Goal: Check status: Check status

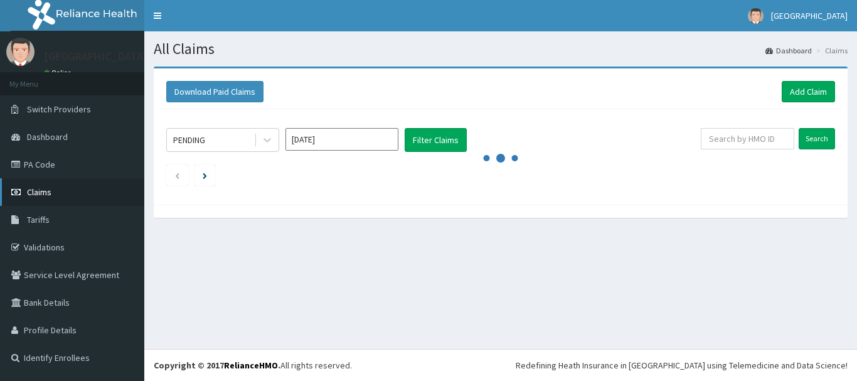
click at [88, 188] on link "Claims" at bounding box center [72, 192] width 144 height 28
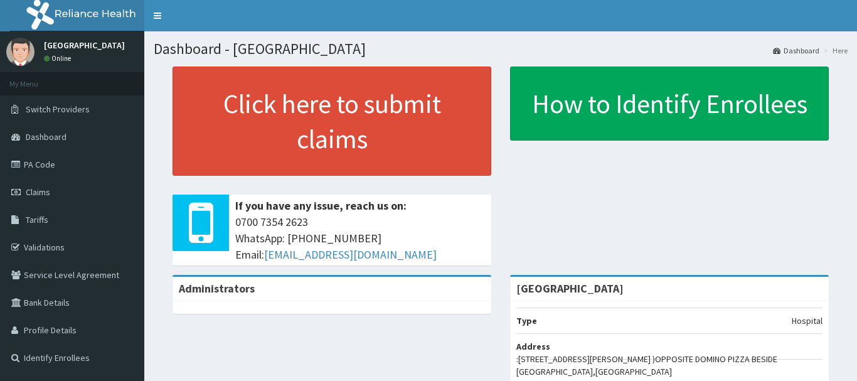
click at [43, 198] on link "Claims" at bounding box center [72, 192] width 144 height 28
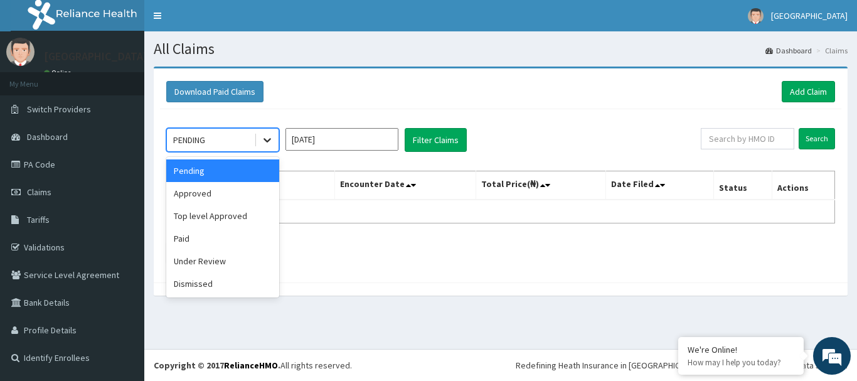
click at [267, 145] on icon at bounding box center [267, 140] width 13 height 13
click at [210, 236] on div "Paid" at bounding box center [222, 238] width 113 height 23
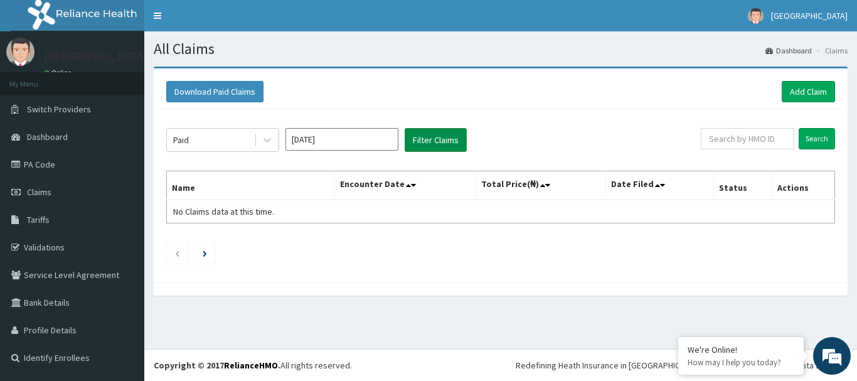
click at [422, 141] on button "Filter Claims" at bounding box center [436, 140] width 62 height 24
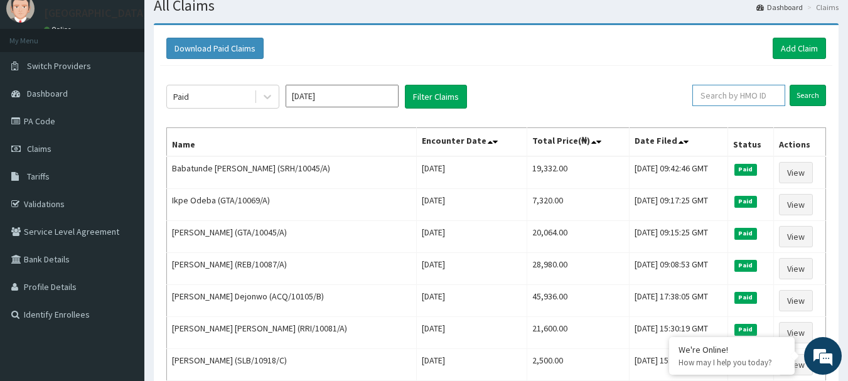
click at [748, 95] on input "text" at bounding box center [738, 95] width 93 height 21
paste input "DTN/10252/A"
type input "DTN/10252/A"
click at [802, 96] on input "Search" at bounding box center [807, 95] width 36 height 21
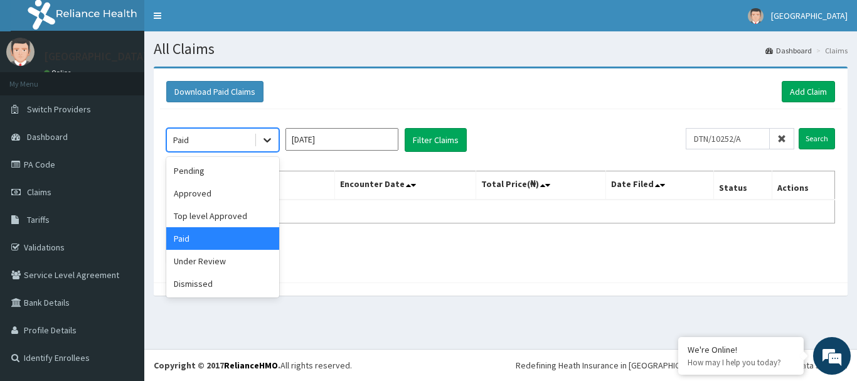
click at [262, 136] on icon at bounding box center [267, 140] width 13 height 13
click at [223, 167] on div "Pending" at bounding box center [222, 170] width 113 height 23
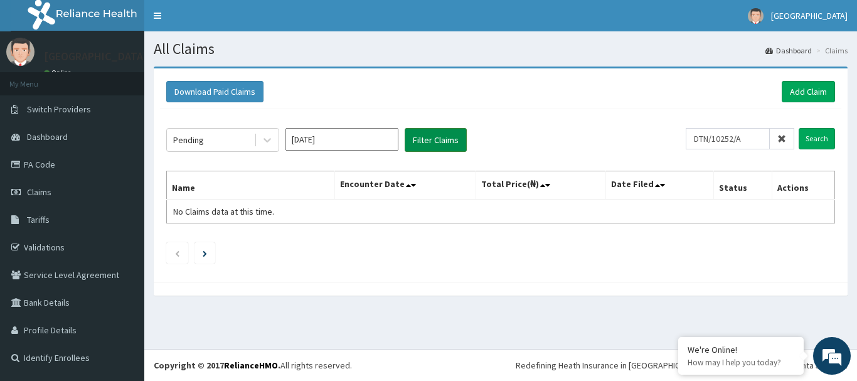
click at [414, 144] on button "Filter Claims" at bounding box center [436, 140] width 62 height 24
click at [427, 139] on button "Filter Claims" at bounding box center [436, 140] width 62 height 24
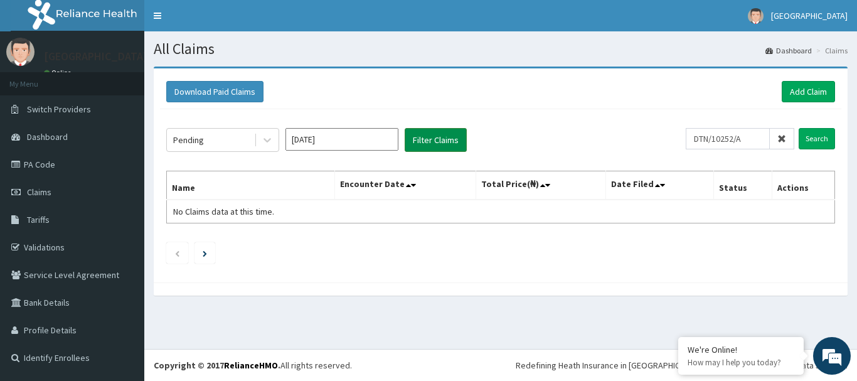
click at [427, 139] on button "Filter Claims" at bounding box center [436, 140] width 62 height 24
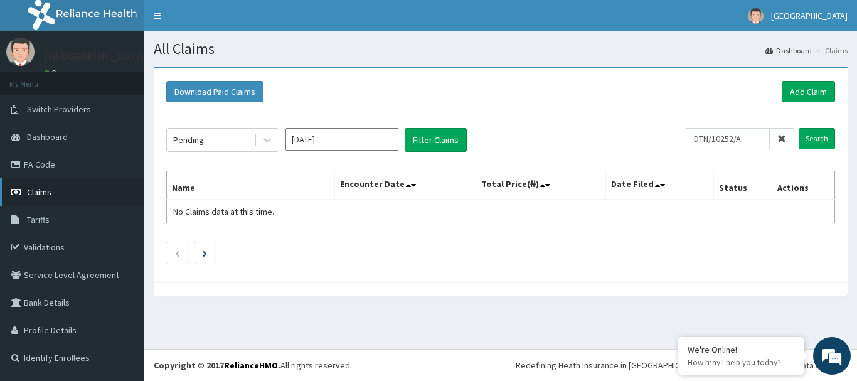
click at [45, 187] on span "Claims" at bounding box center [39, 191] width 24 height 11
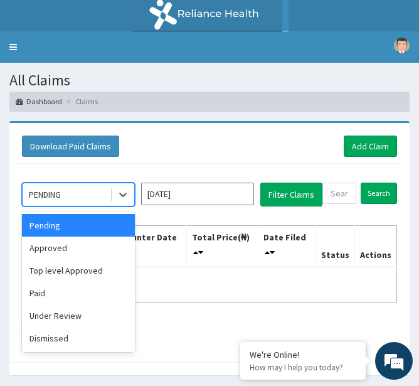
click at [107, 198] on div "PENDING" at bounding box center [66, 195] width 87 height 20
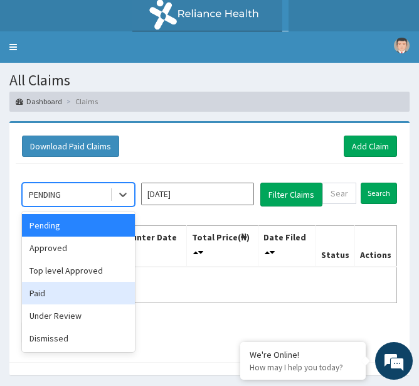
click at [46, 289] on div "Paid" at bounding box center [78, 293] width 113 height 23
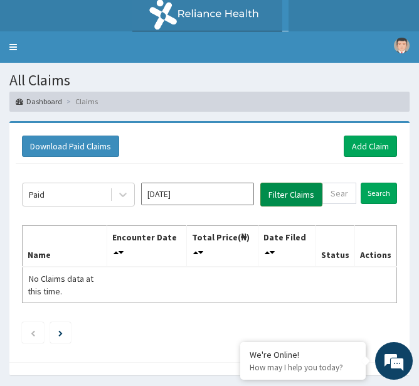
click at [304, 197] on button "Filter Claims" at bounding box center [291, 195] width 62 height 24
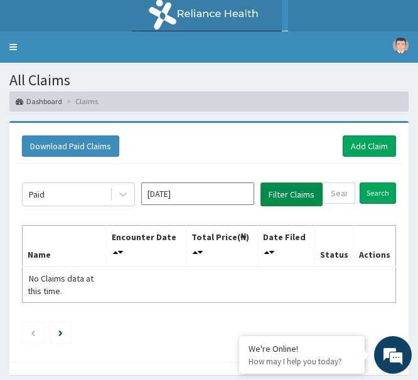
click at [302, 196] on button "Filter Claims" at bounding box center [291, 195] width 62 height 24
click at [283, 194] on button "Filter Claims" at bounding box center [291, 195] width 62 height 24
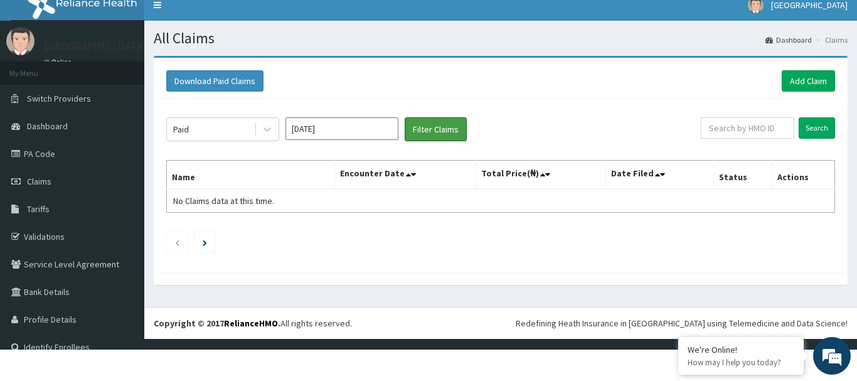
scroll to position [11, 0]
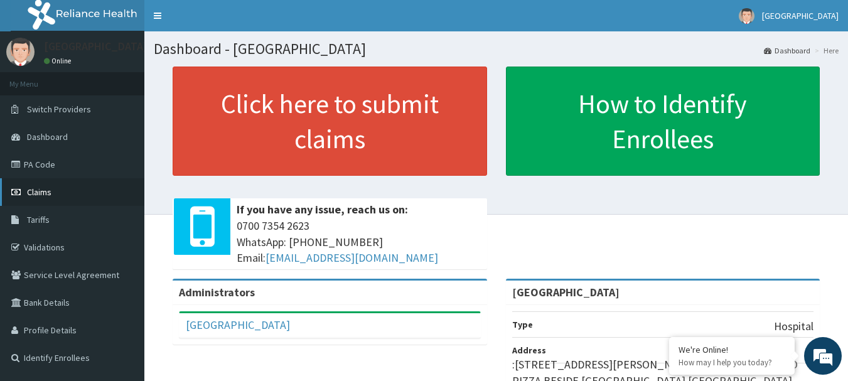
click at [49, 185] on link "Claims" at bounding box center [72, 192] width 144 height 28
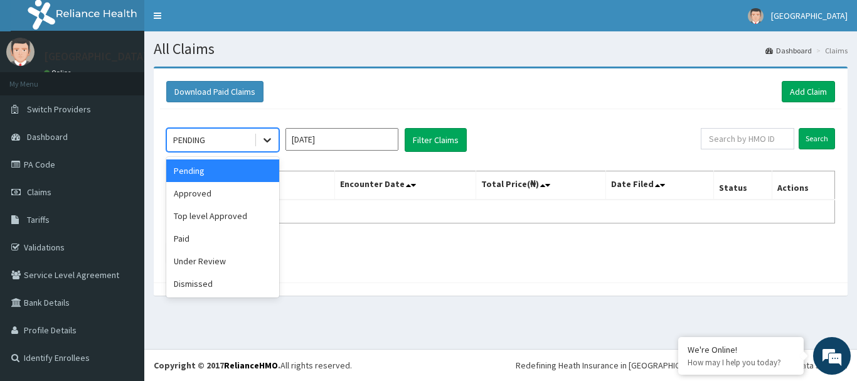
click at [269, 142] on icon at bounding box center [267, 140] width 13 height 13
click at [204, 235] on div "Paid" at bounding box center [222, 238] width 113 height 23
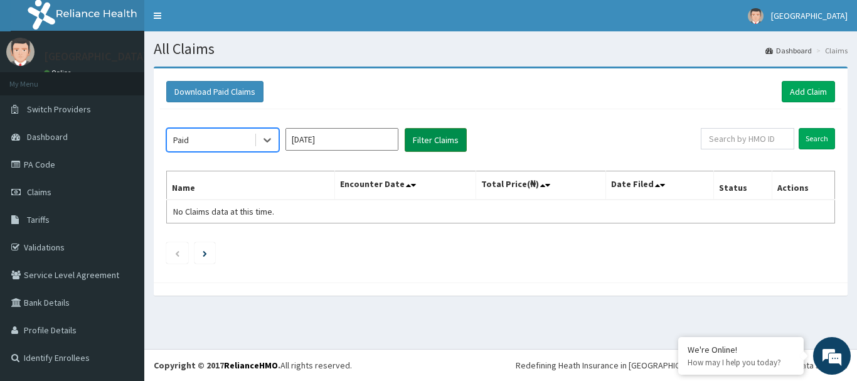
click at [431, 147] on button "Filter Claims" at bounding box center [436, 140] width 62 height 24
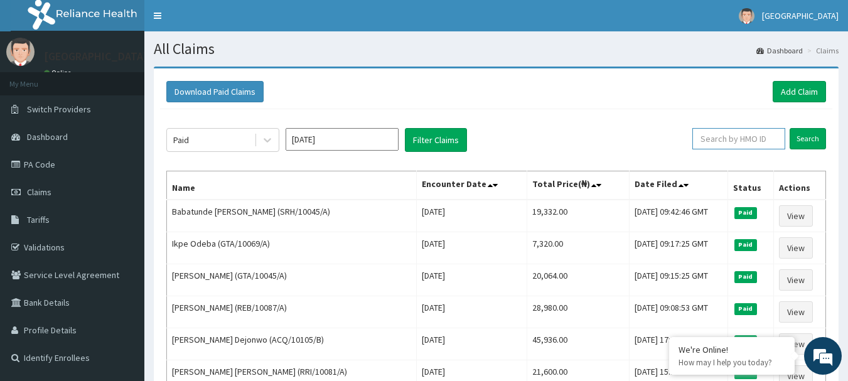
click at [732, 141] on input "text" at bounding box center [738, 138] width 93 height 21
paste input "ALP/10162/B"
type input "ALP/10162/B"
click at [806, 140] on input "Search" at bounding box center [807, 138] width 36 height 21
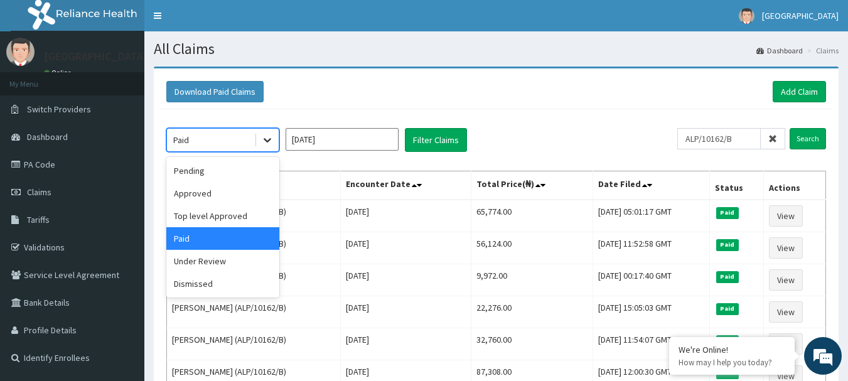
click at [264, 147] on div at bounding box center [267, 140] width 23 height 23
click at [210, 169] on div "Pending" at bounding box center [222, 170] width 113 height 23
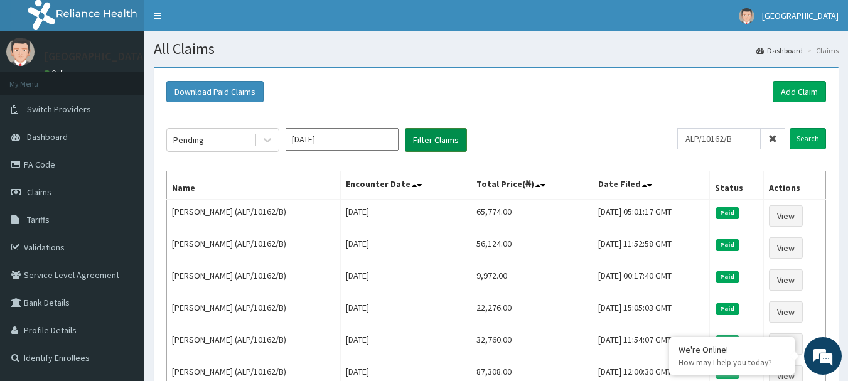
click at [429, 137] on button "Filter Claims" at bounding box center [436, 140] width 62 height 24
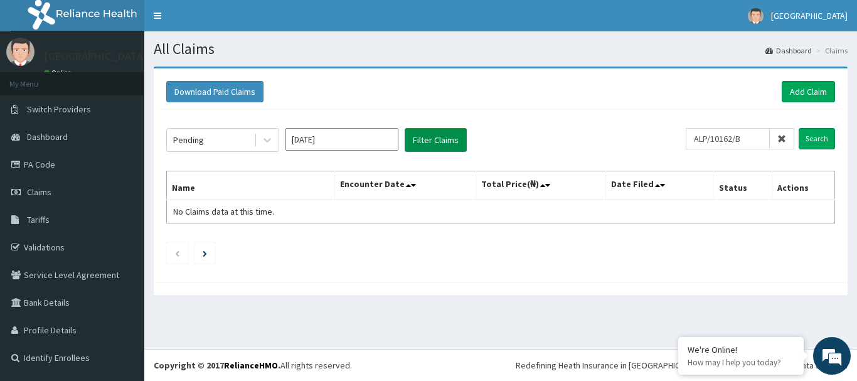
click at [429, 137] on button "Filter Claims" at bounding box center [436, 140] width 62 height 24
click at [429, 141] on button "Filter Claims" at bounding box center [436, 140] width 62 height 24
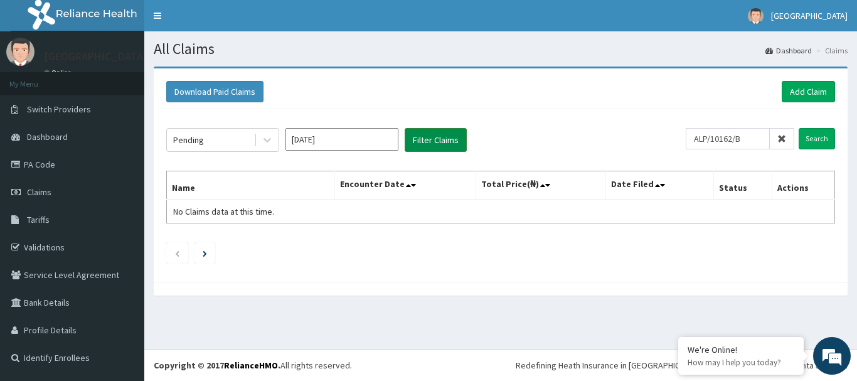
click at [429, 141] on button "Filter Claims" at bounding box center [436, 140] width 62 height 24
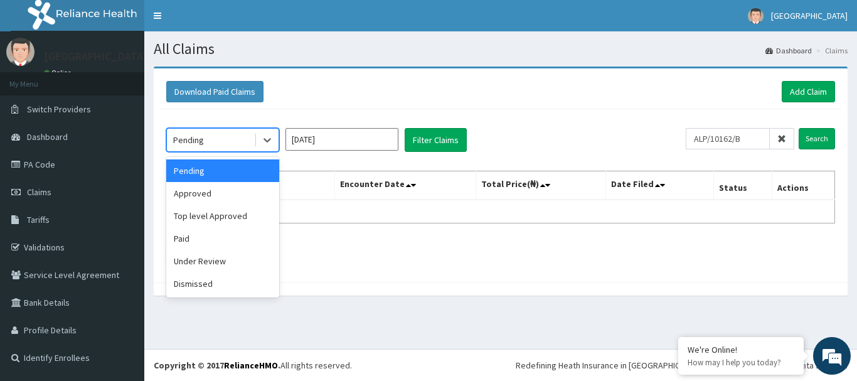
click at [239, 141] on div "Pending" at bounding box center [210, 140] width 87 height 20
click at [234, 173] on div "Pending" at bounding box center [222, 170] width 113 height 23
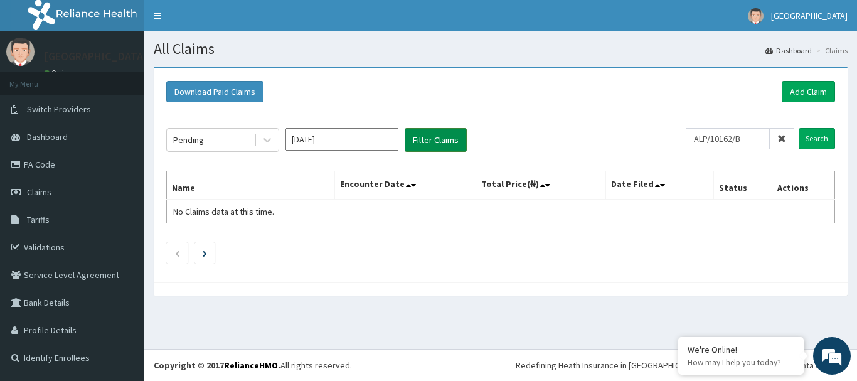
click at [428, 139] on button "Filter Claims" at bounding box center [436, 140] width 62 height 24
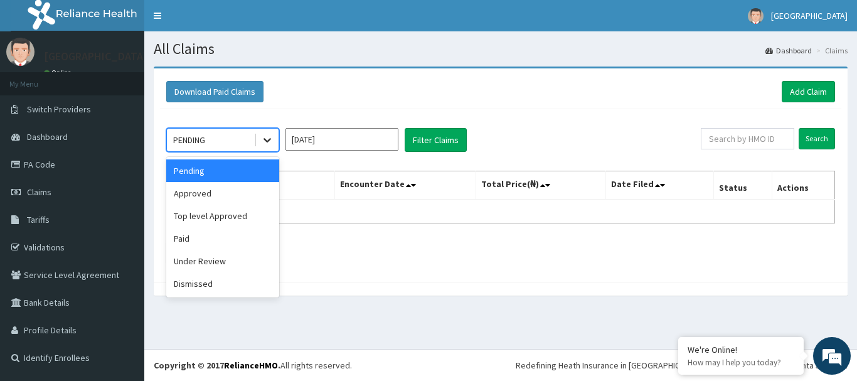
click at [271, 140] on icon at bounding box center [267, 140] width 13 height 13
click at [193, 233] on div "Paid" at bounding box center [222, 238] width 113 height 23
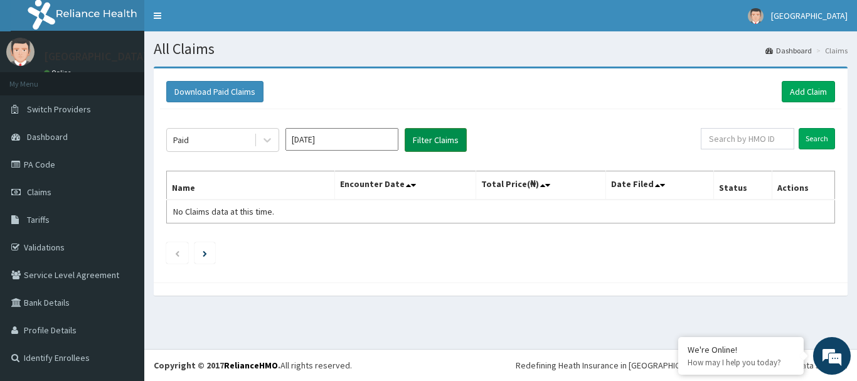
click at [450, 143] on button "Filter Claims" at bounding box center [436, 140] width 62 height 24
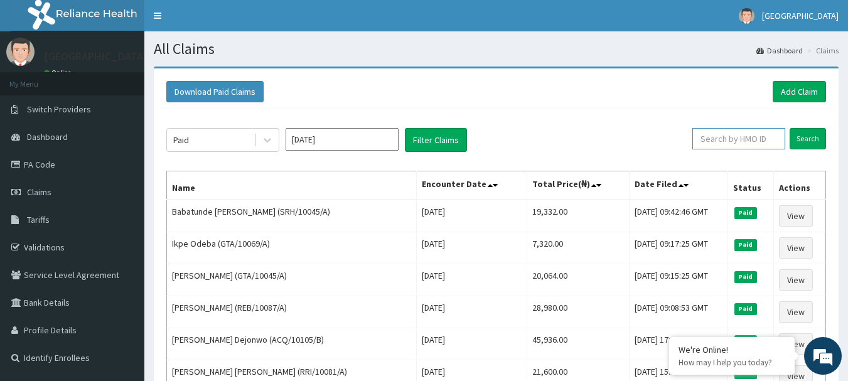
click at [732, 141] on input "text" at bounding box center [738, 138] width 93 height 21
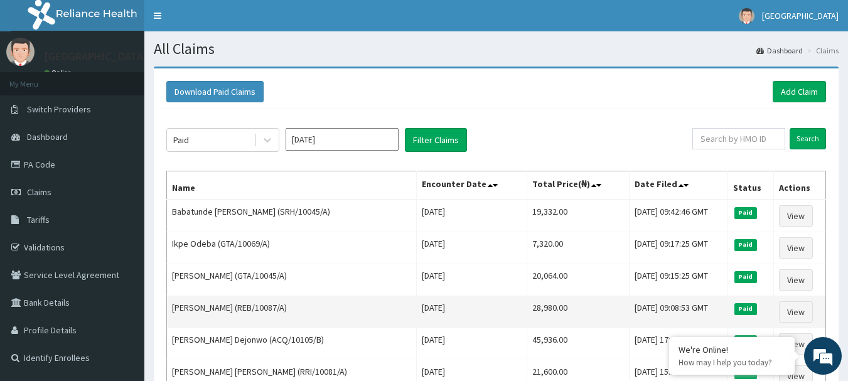
click at [294, 319] on td "Kingsley Ani (REB/10087/A)" at bounding box center [292, 312] width 250 height 32
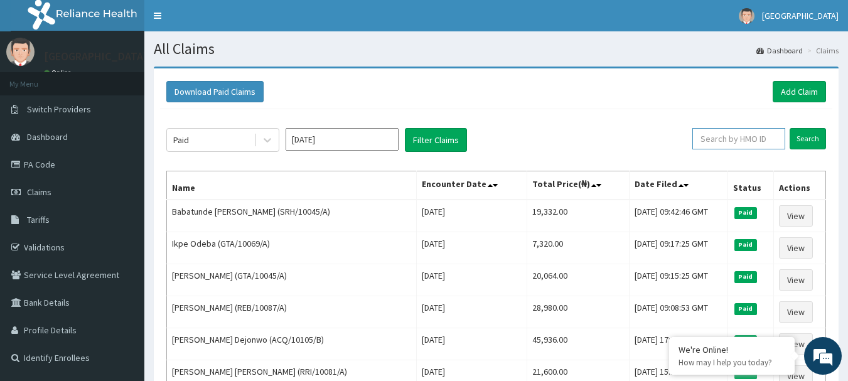
click at [715, 140] on input "text" at bounding box center [738, 138] width 93 height 21
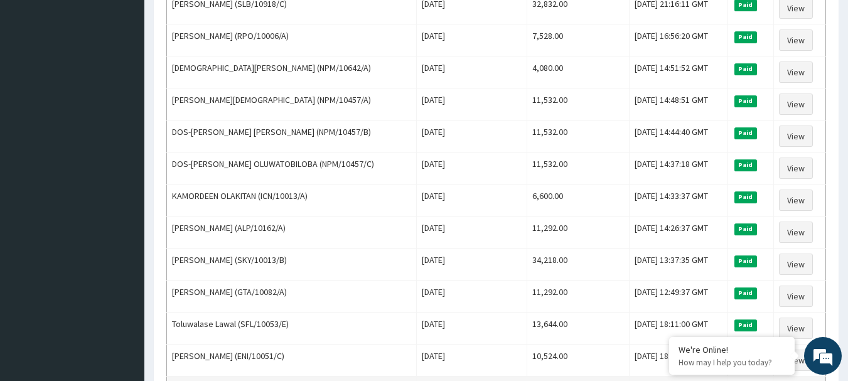
scroll to position [882, 0]
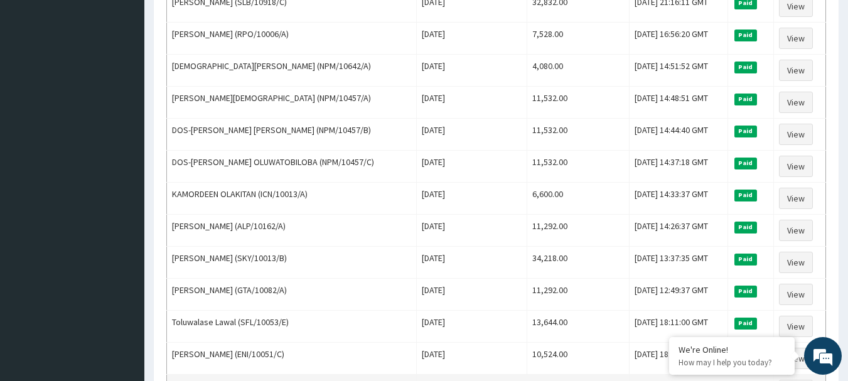
type input "POPOIK"
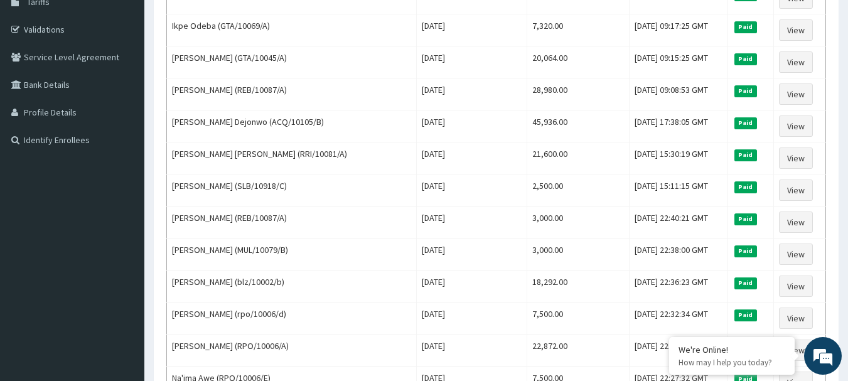
scroll to position [217, 0]
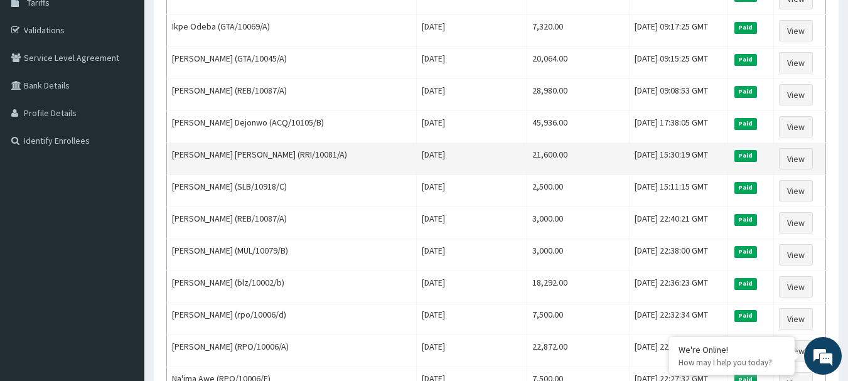
click at [324, 157] on td "Deborah Morogooluwa Oyetunde (RRI/10081/A)" at bounding box center [292, 159] width 250 height 32
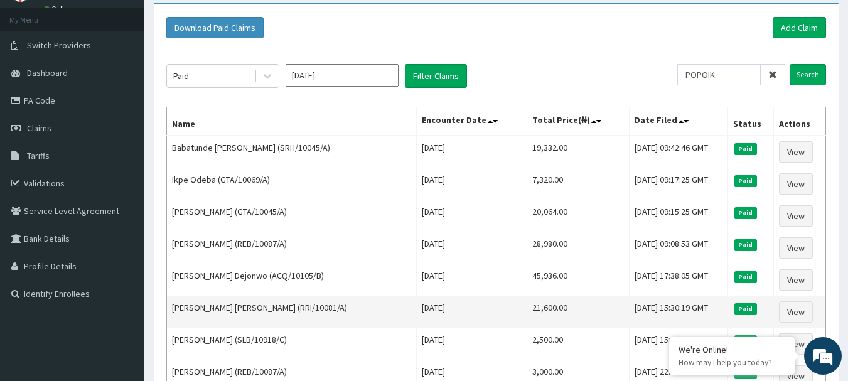
scroll to position [0, 0]
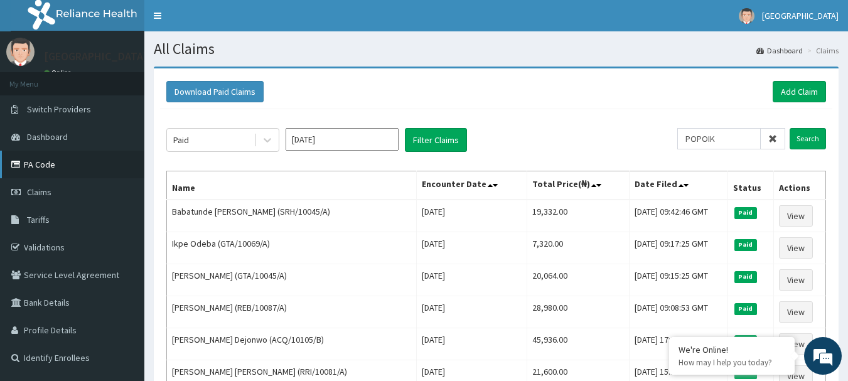
click at [48, 168] on link "PA Code" at bounding box center [72, 165] width 144 height 28
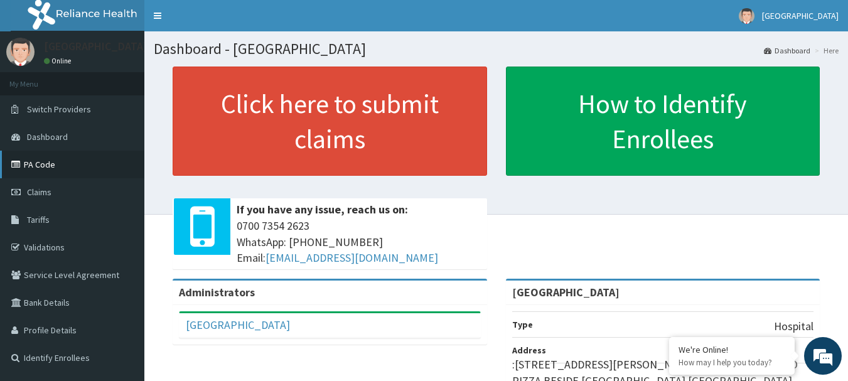
click at [33, 166] on link "PA Code" at bounding box center [72, 165] width 144 height 28
